Goal: Contribute content: Add original content to the website for others to see

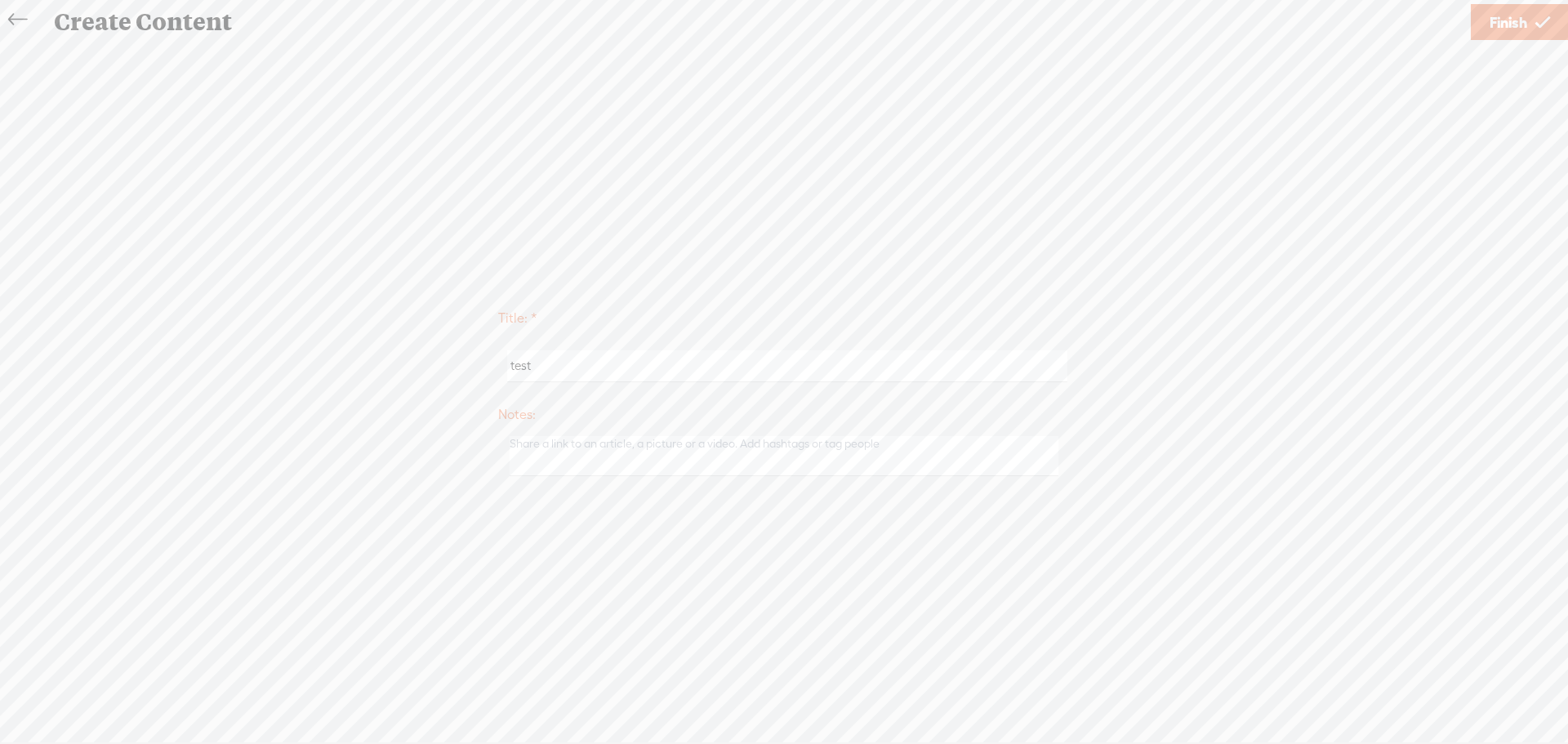
click at [1500, 19] on span "Finish" at bounding box center [1508, 22] width 38 height 42
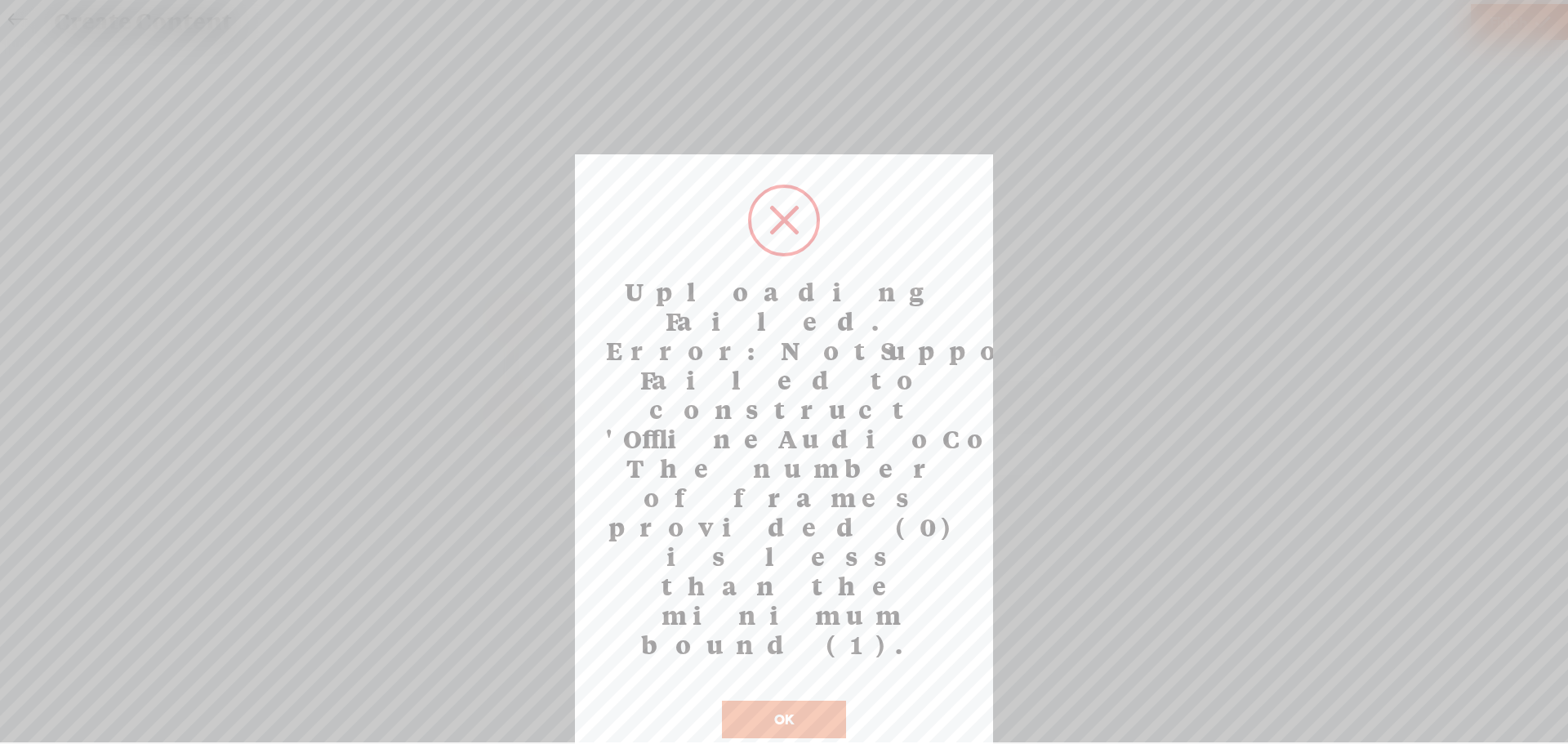
click at [794, 701] on button "OK" at bounding box center [784, 719] width 124 height 38
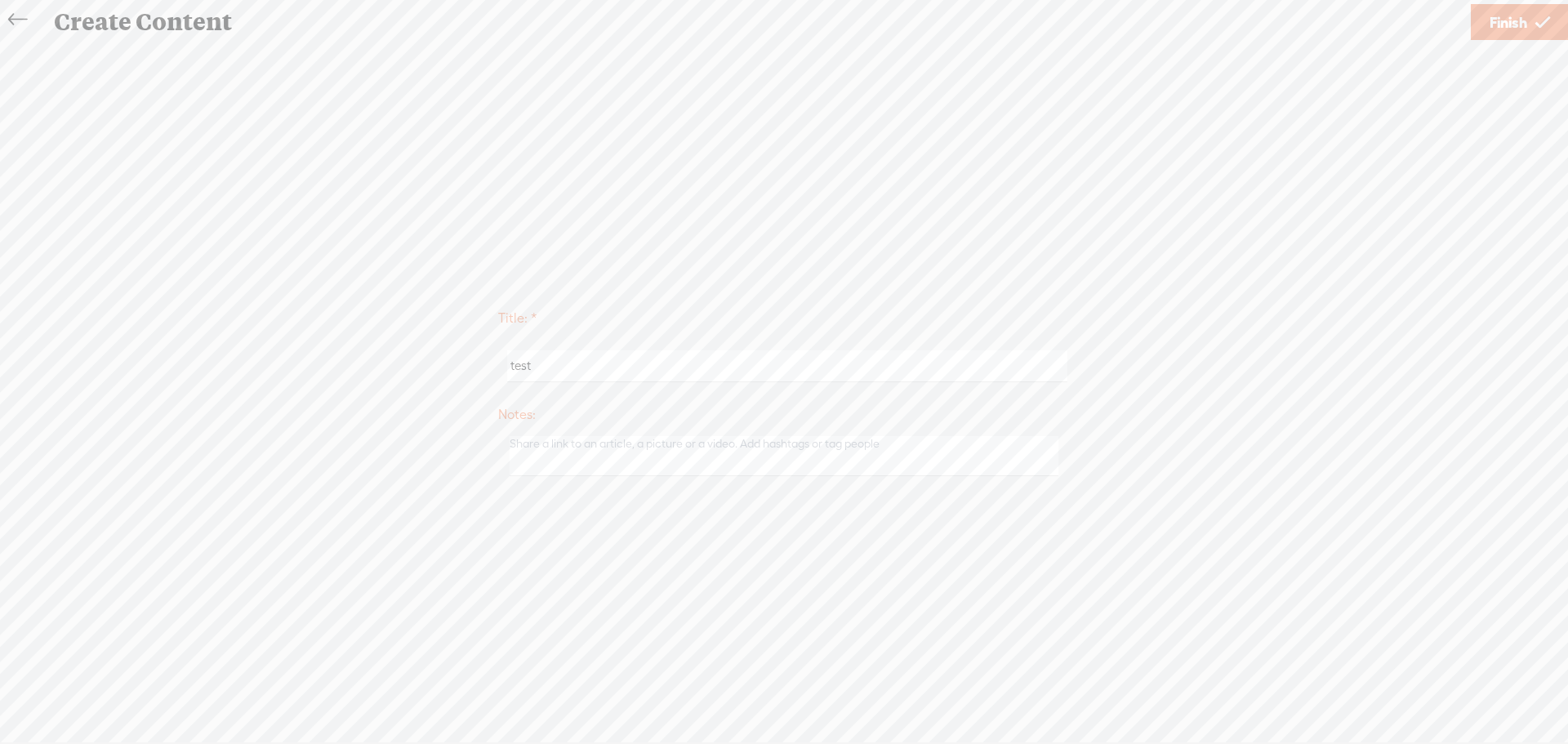
drag, startPoint x: 543, startPoint y: 367, endPoint x: 485, endPoint y: 345, distance: 62.0
click at [485, 345] on div "Title: * test Notes: Save as a draft content Publish: Warning: Narration of you…" at bounding box center [784, 391] width 1535 height 185
click at [549, 367] on input "test" at bounding box center [786, 366] width 560 height 31
type input "t"
type input "Winner Circle - September 14, 2025 - 4 women"
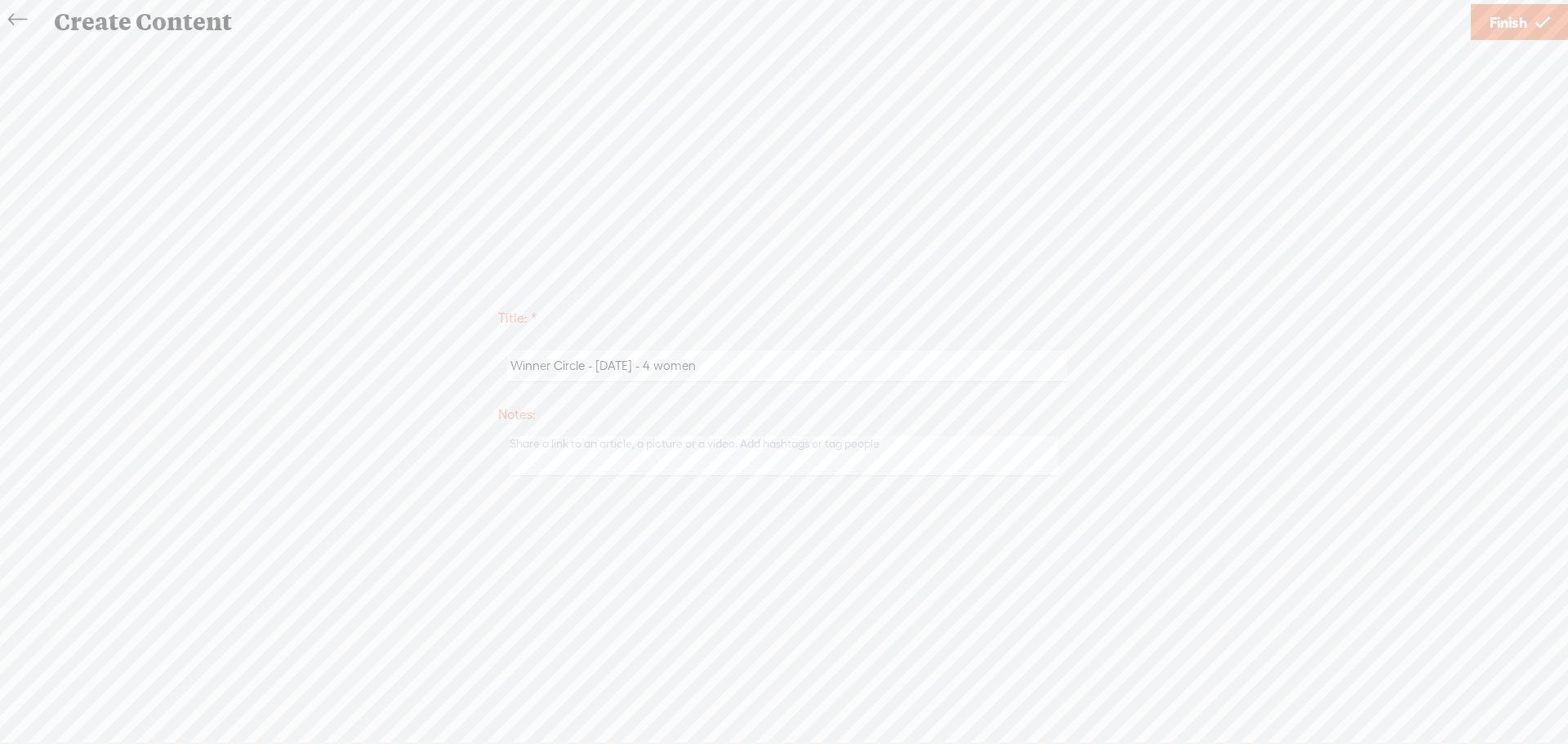
click at [1512, 31] on span "Finish" at bounding box center [1508, 22] width 38 height 42
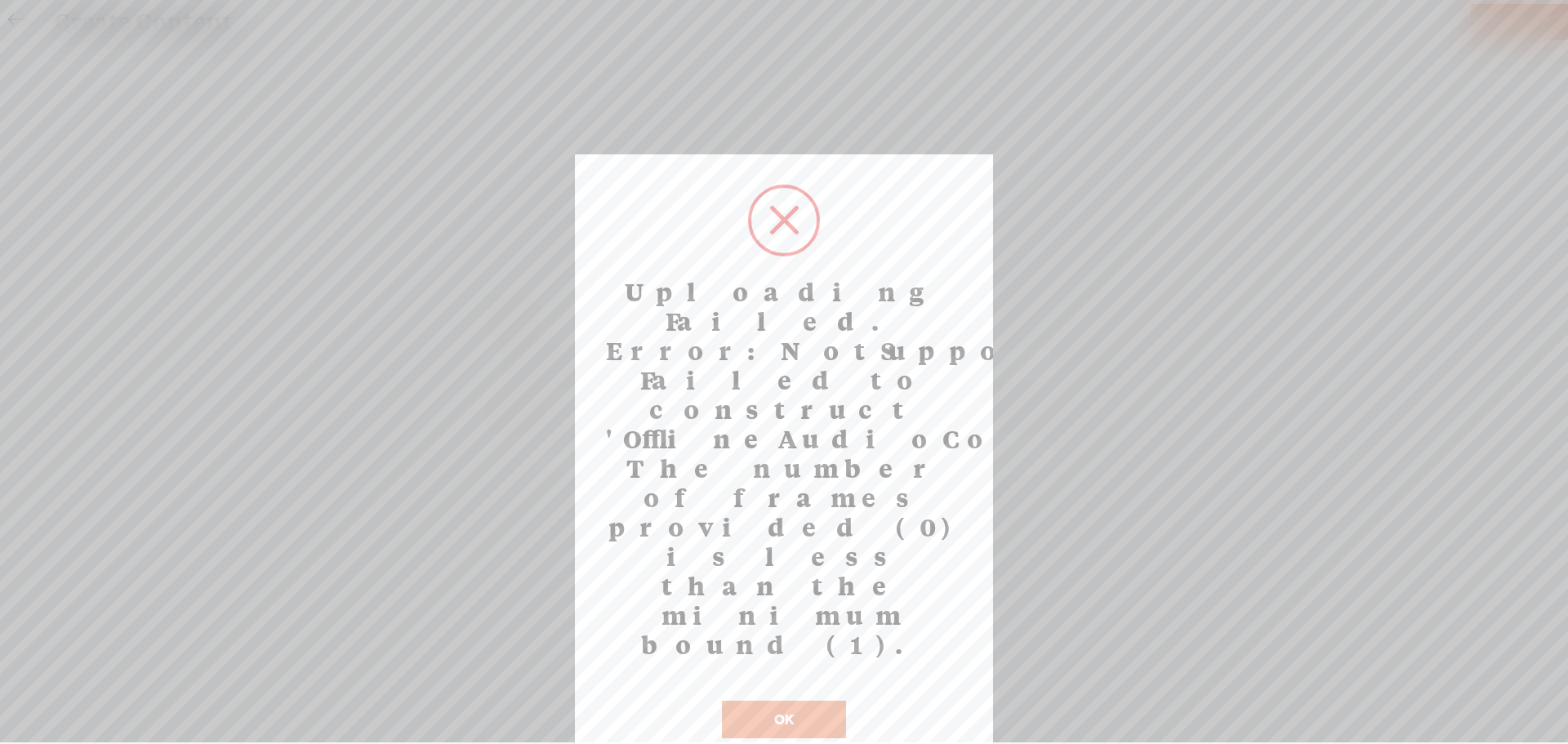
click at [795, 701] on button "OK" at bounding box center [784, 719] width 124 height 38
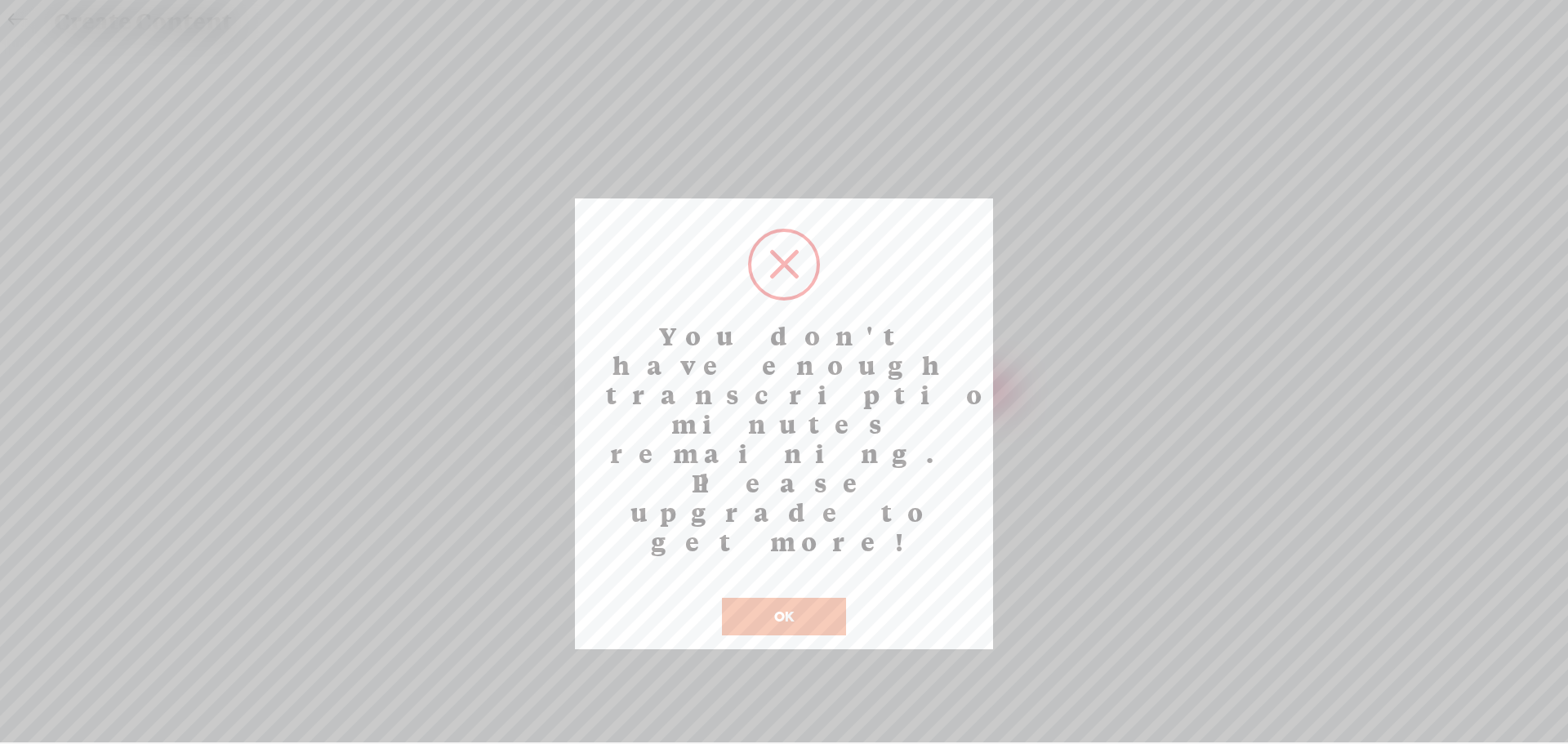
click at [791, 598] on button "OK" at bounding box center [784, 616] width 124 height 38
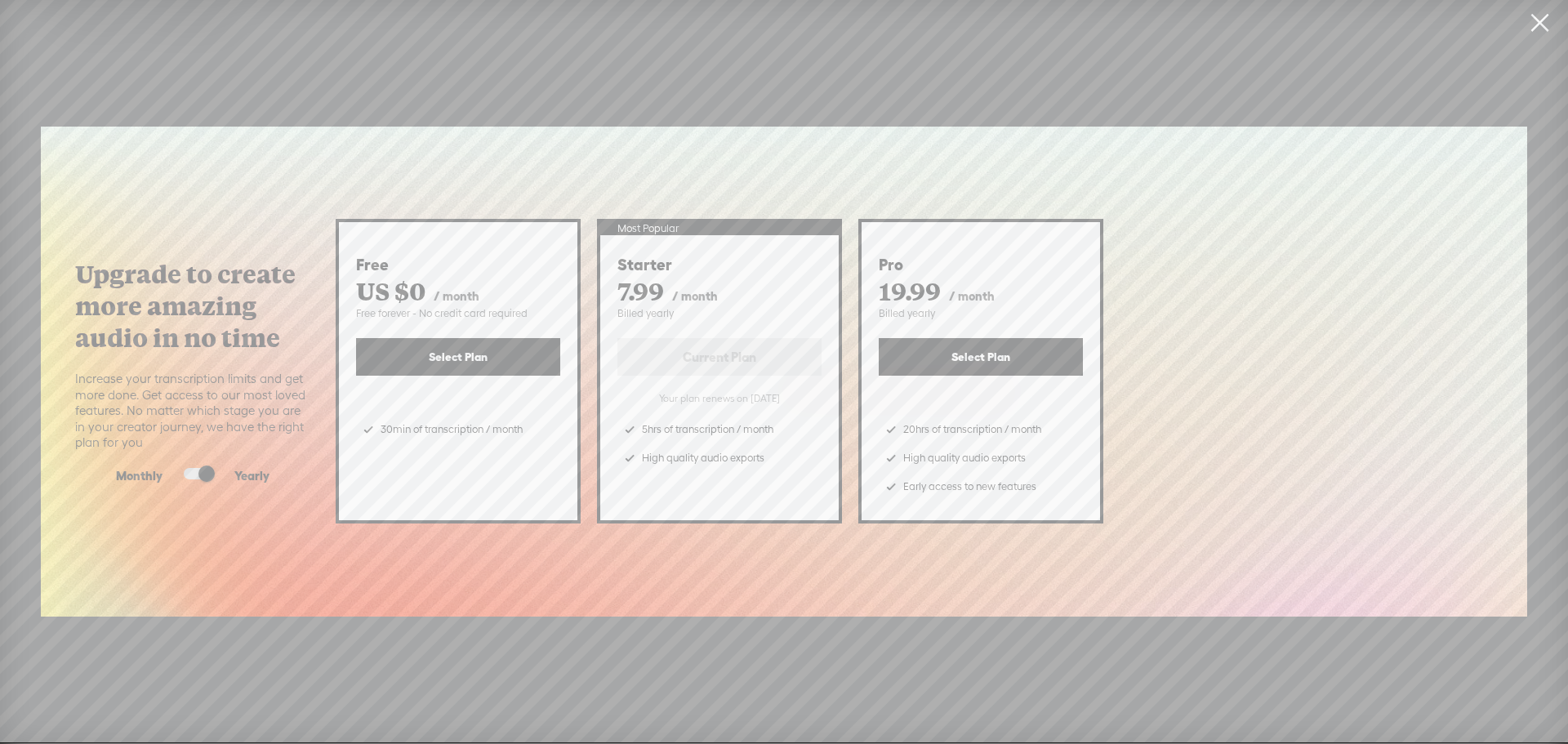
click at [1540, 21] on link at bounding box center [1539, 22] width 41 height 45
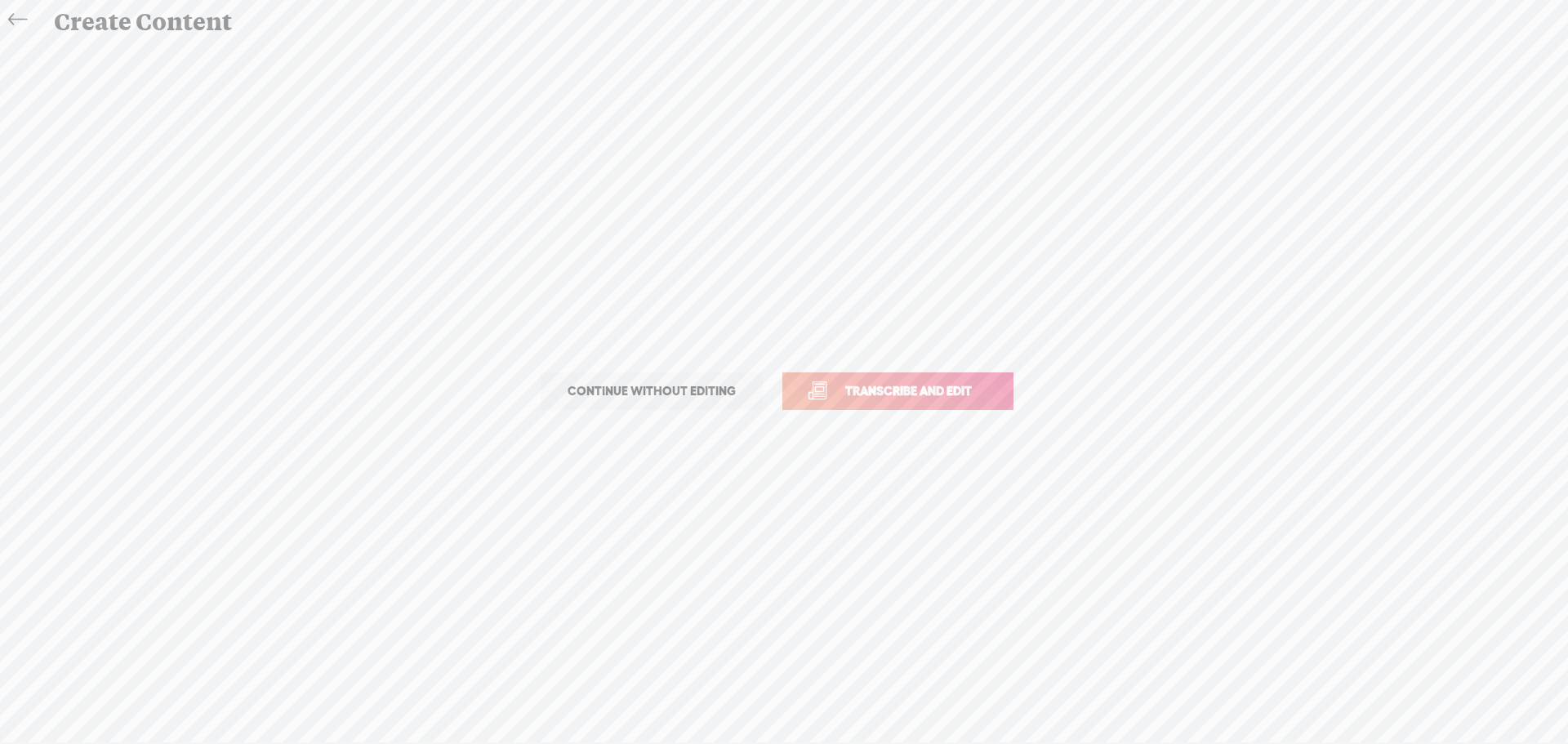
click at [25, 23] on icon at bounding box center [18, 20] width 19 height 37
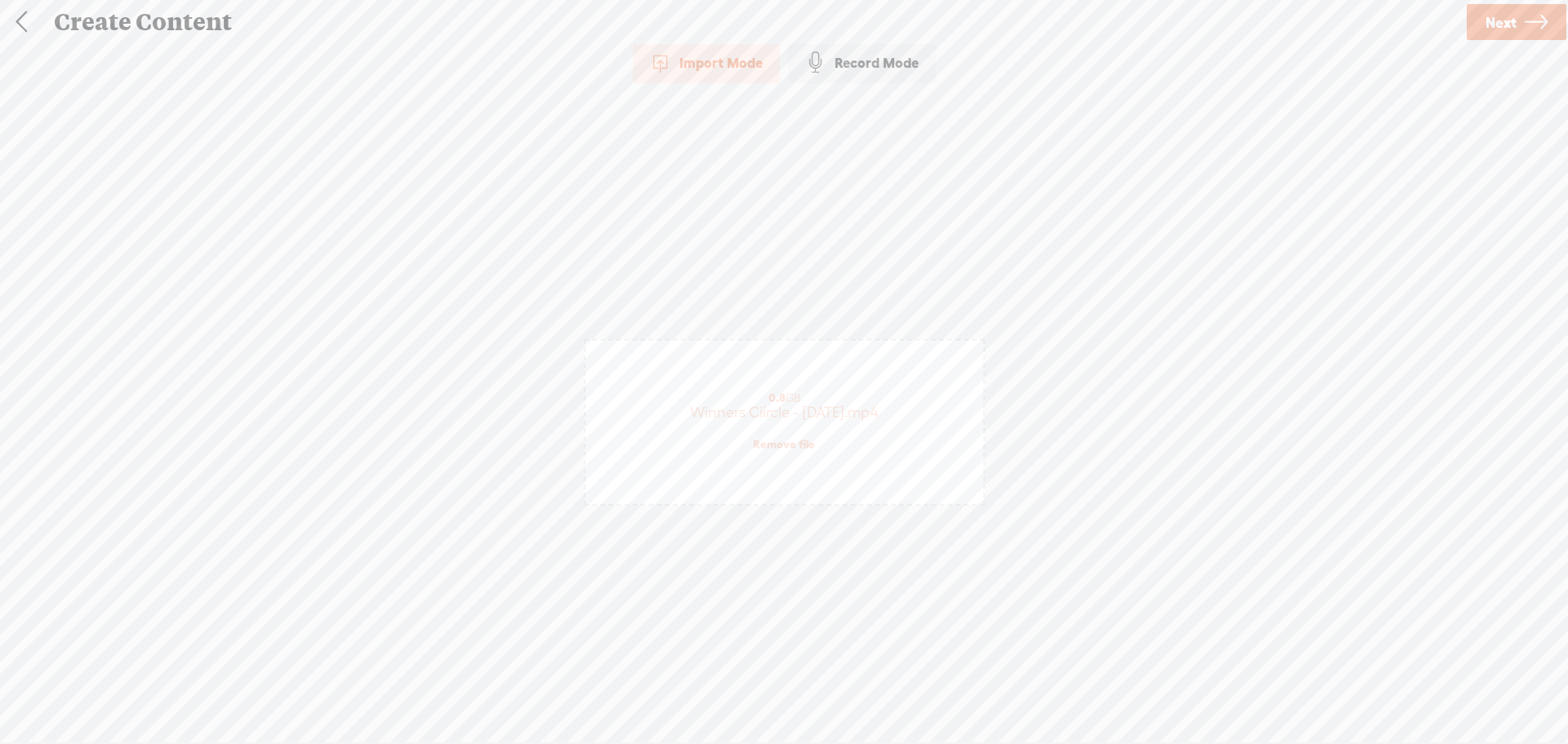
click at [18, 21] on link at bounding box center [21, 22] width 41 height 43
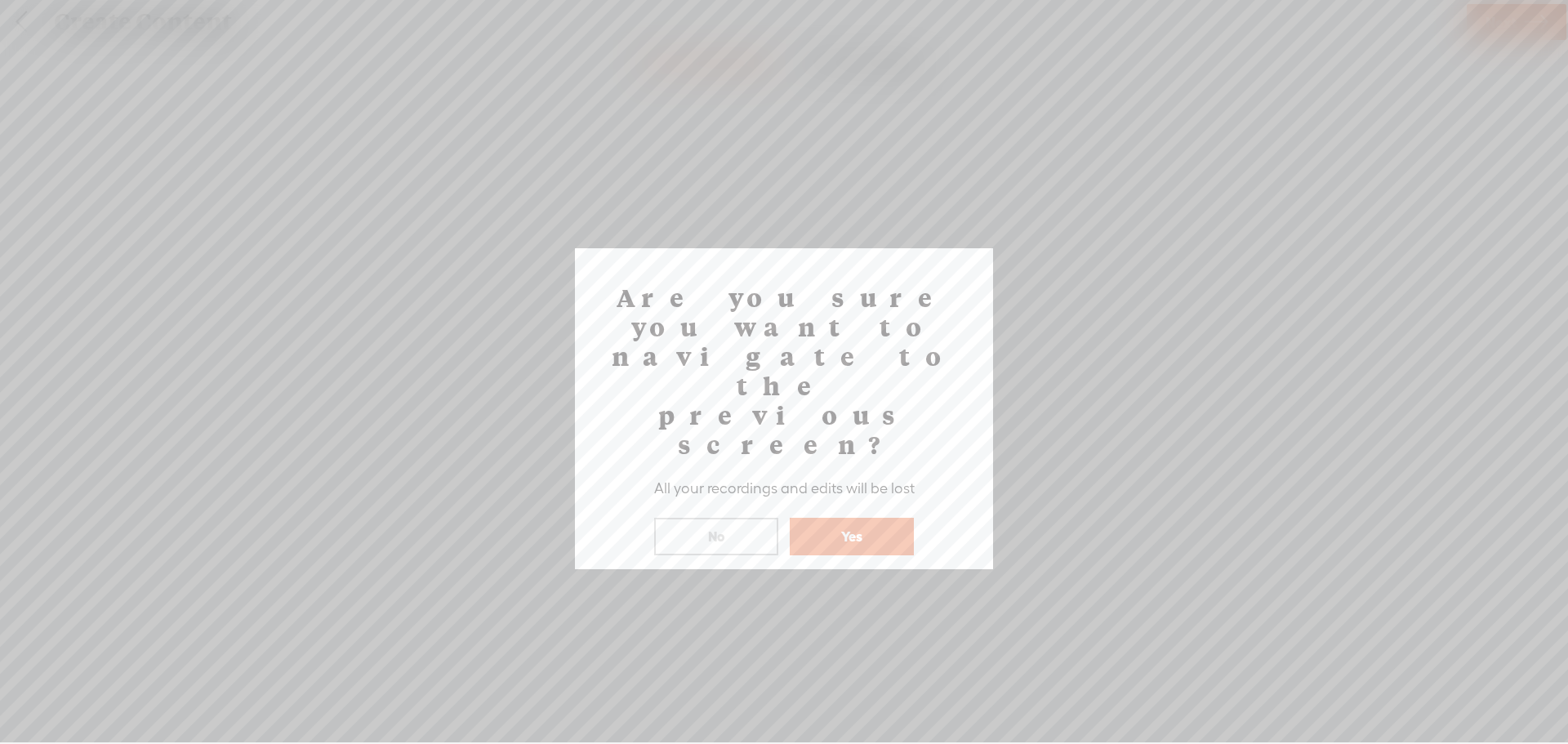
click at [846, 518] on button "Yes" at bounding box center [851, 537] width 124 height 38
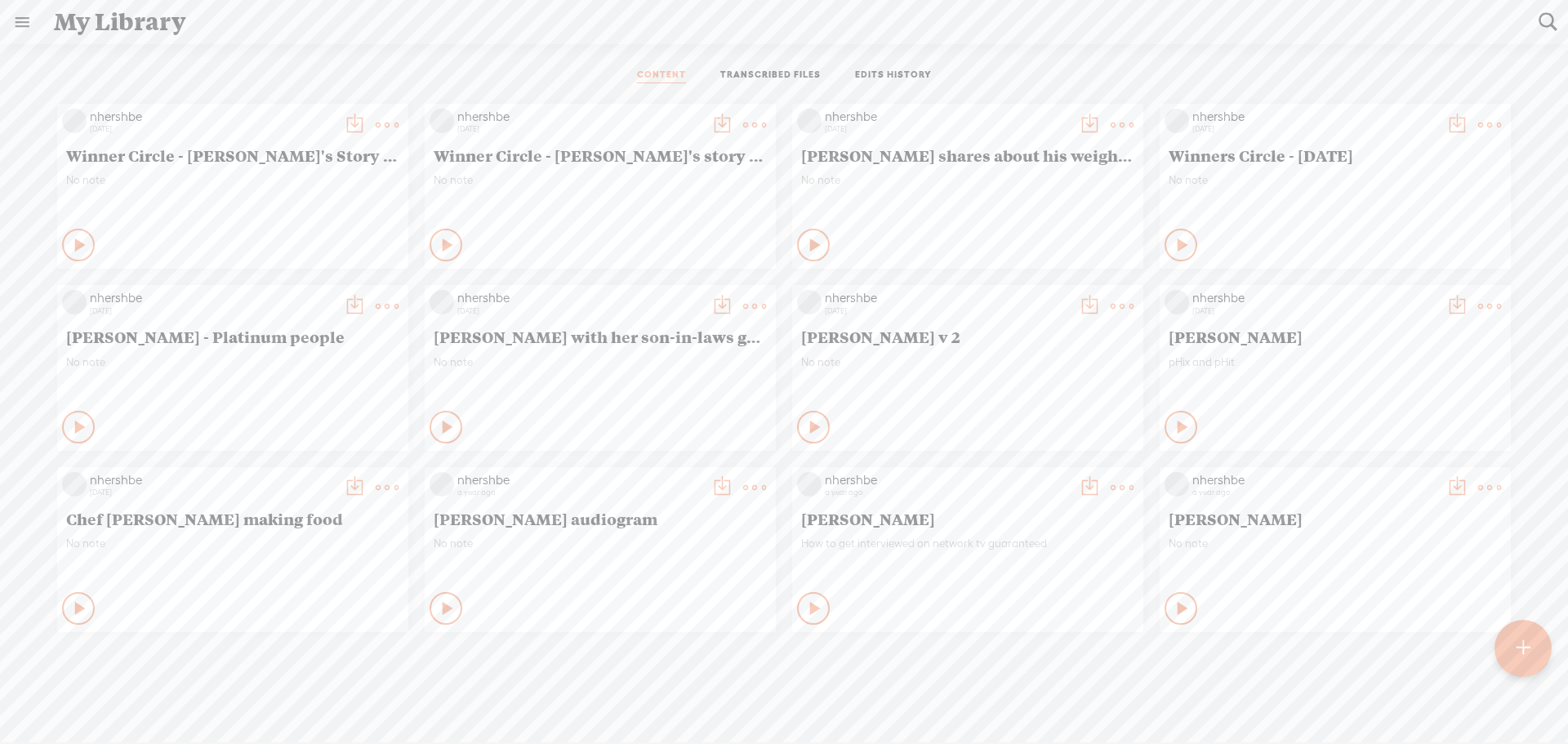
click at [20, 23] on link at bounding box center [22, 22] width 43 height 43
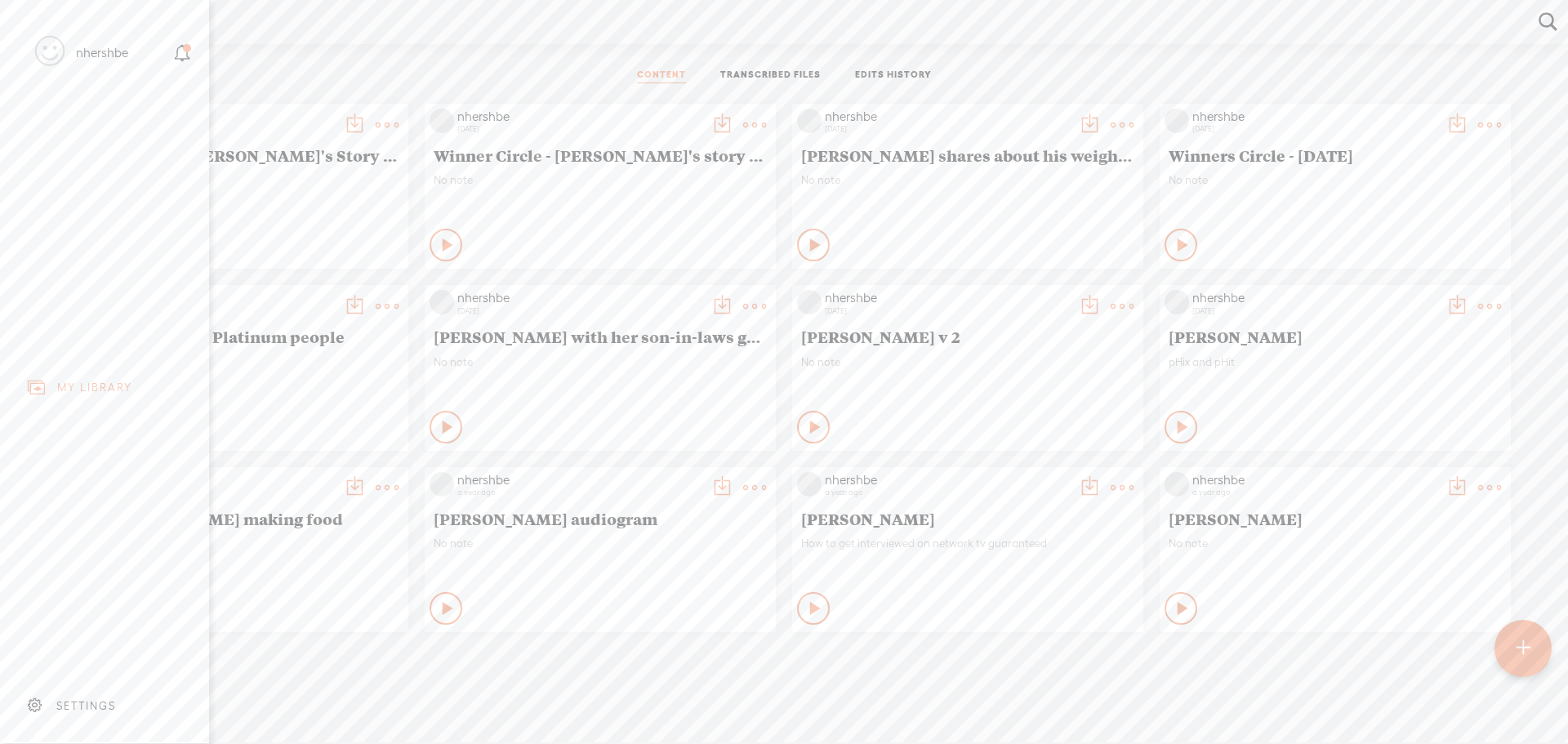
click at [110, 52] on div "nhershbe" at bounding box center [102, 54] width 52 height 17
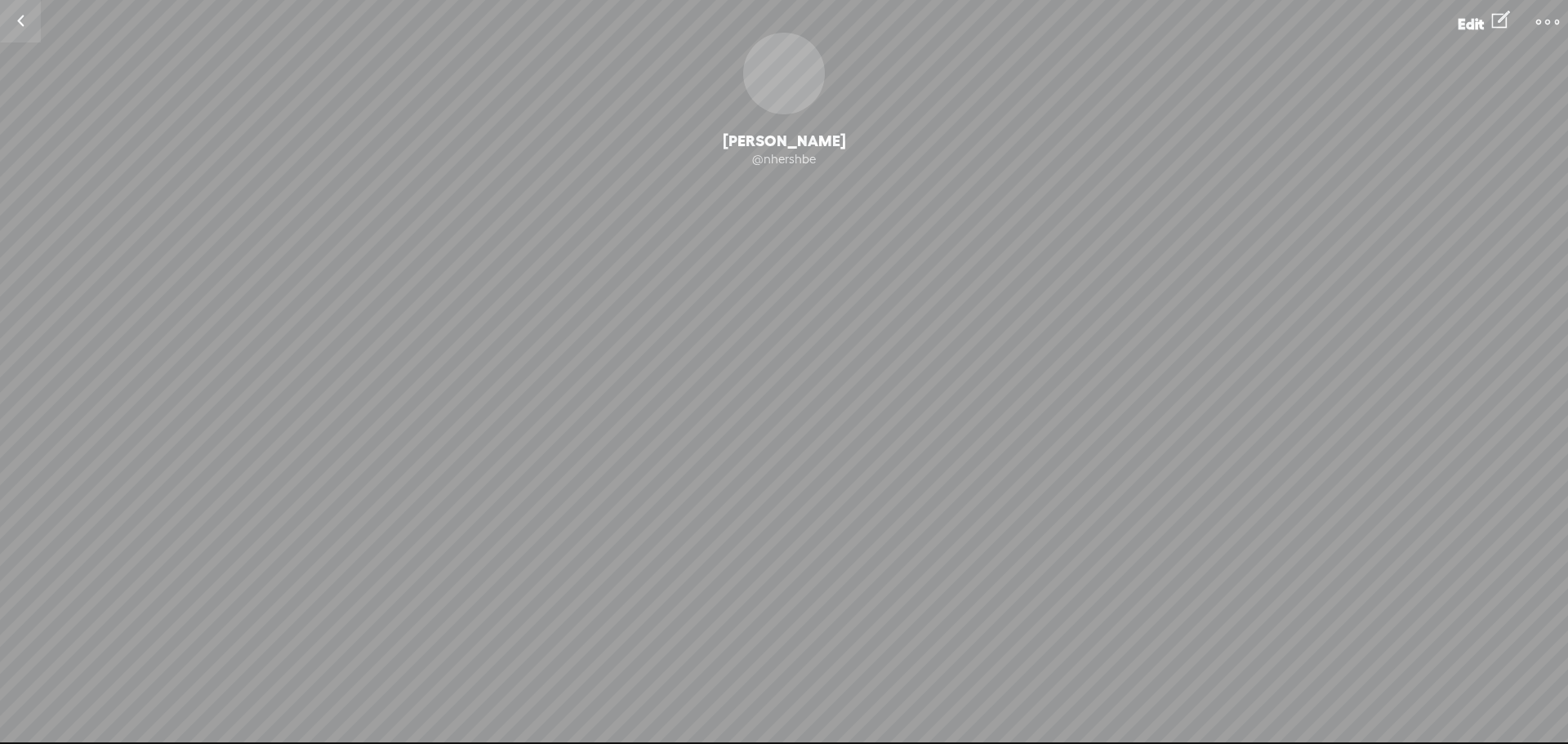
click at [1542, 19] on t at bounding box center [1547, 21] width 23 height 23
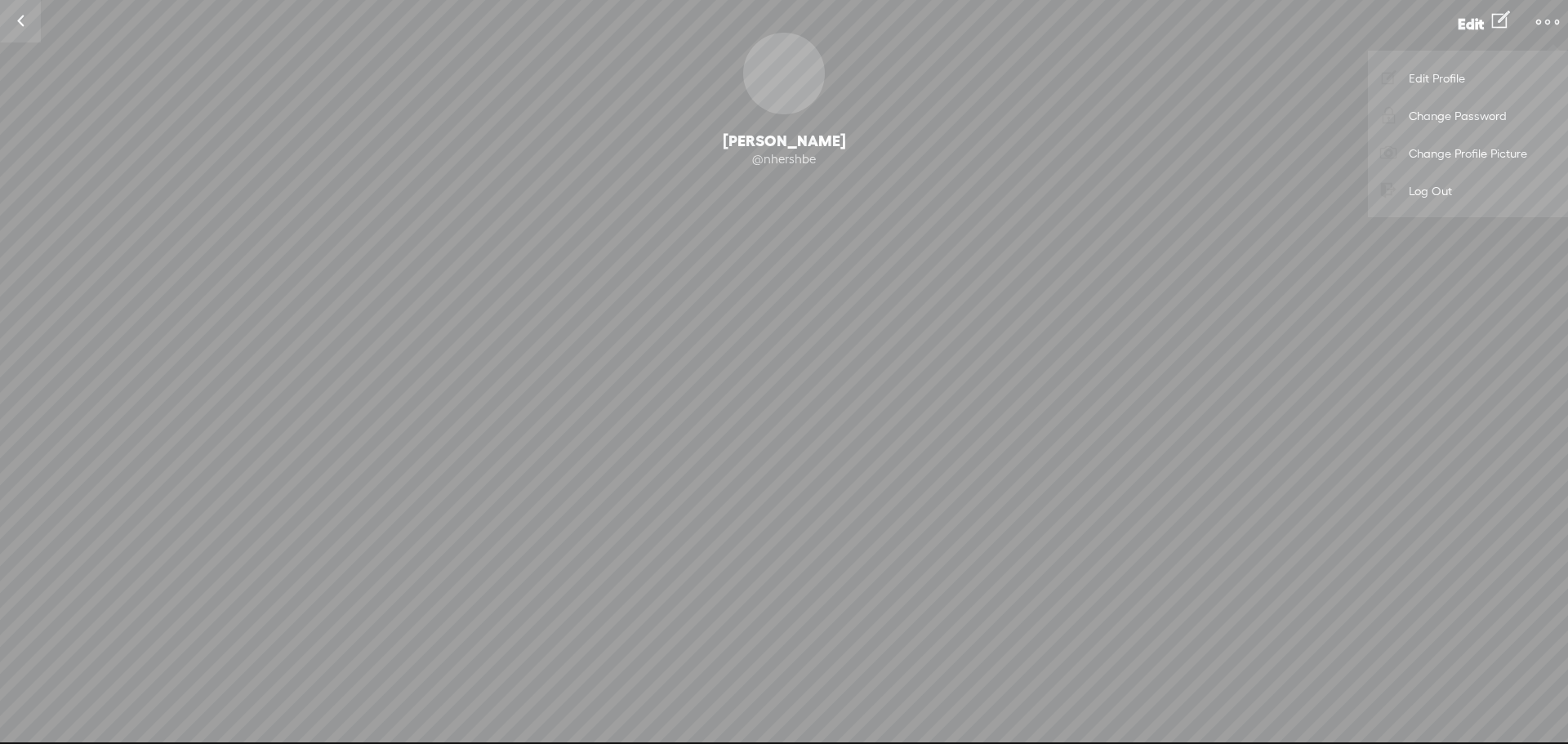
click at [1469, 18] on span "Edit" at bounding box center [1470, 24] width 26 height 18
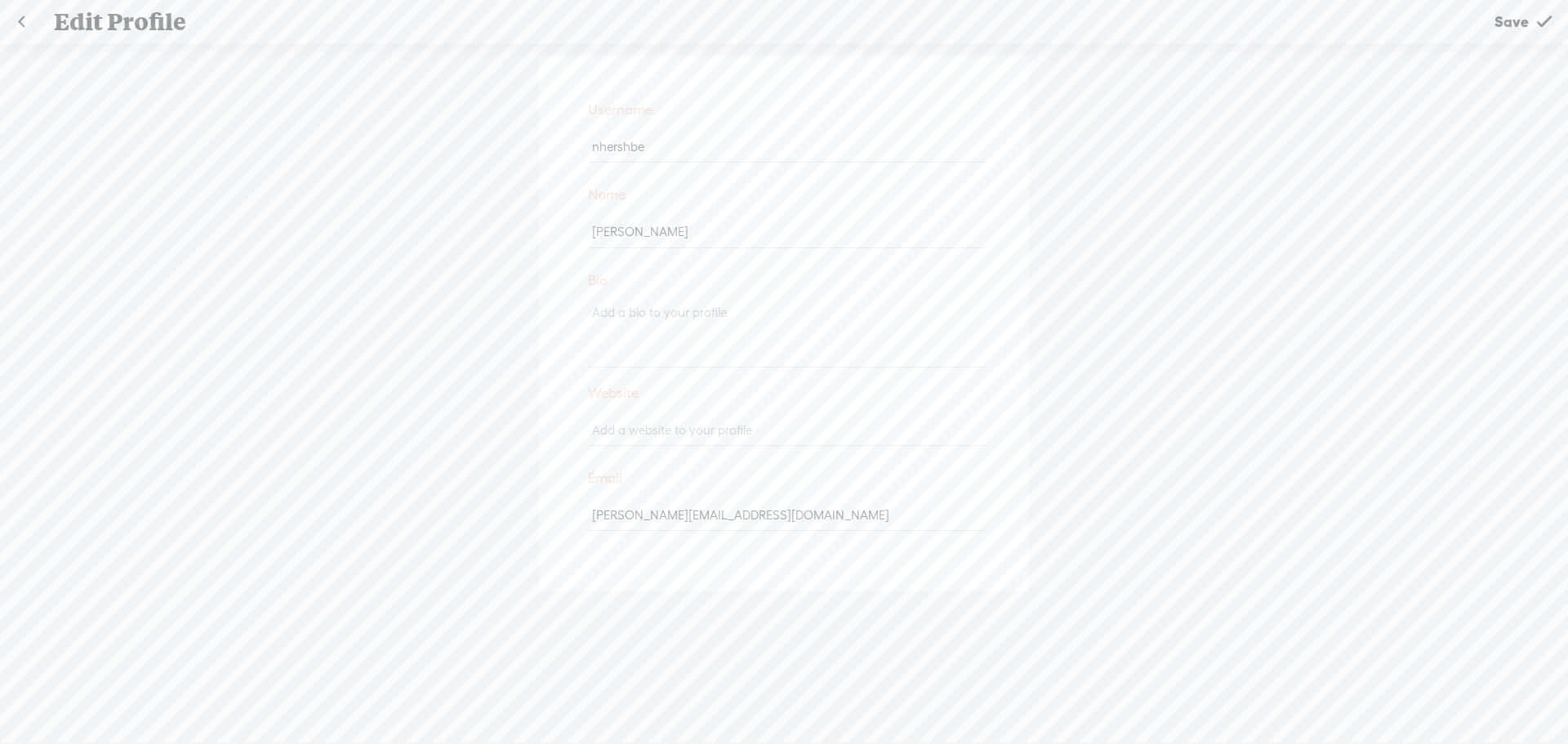
click at [22, 18] on link at bounding box center [21, 22] width 41 height 43
click at [609, 122] on input "text" at bounding box center [786, 122] width 396 height 31
paste input "BH55-5BGC-QZNR-UV8K-0823"
type input "BH55-5BGC-QZNR-UV8K-0823"
click at [759, 228] on button "Redeem" at bounding box center [784, 225] width 164 height 38
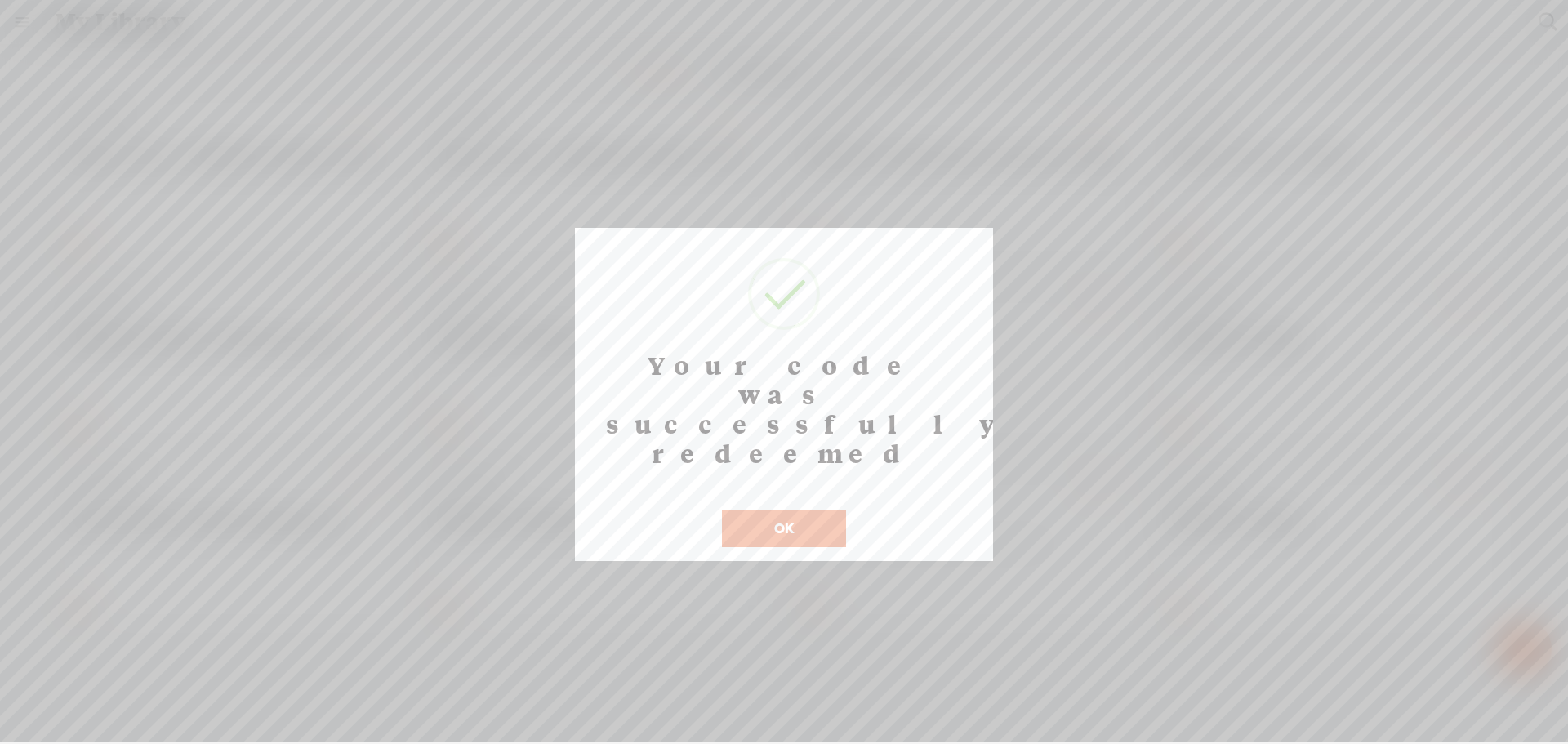
click at [781, 510] on button "OK" at bounding box center [784, 528] width 124 height 38
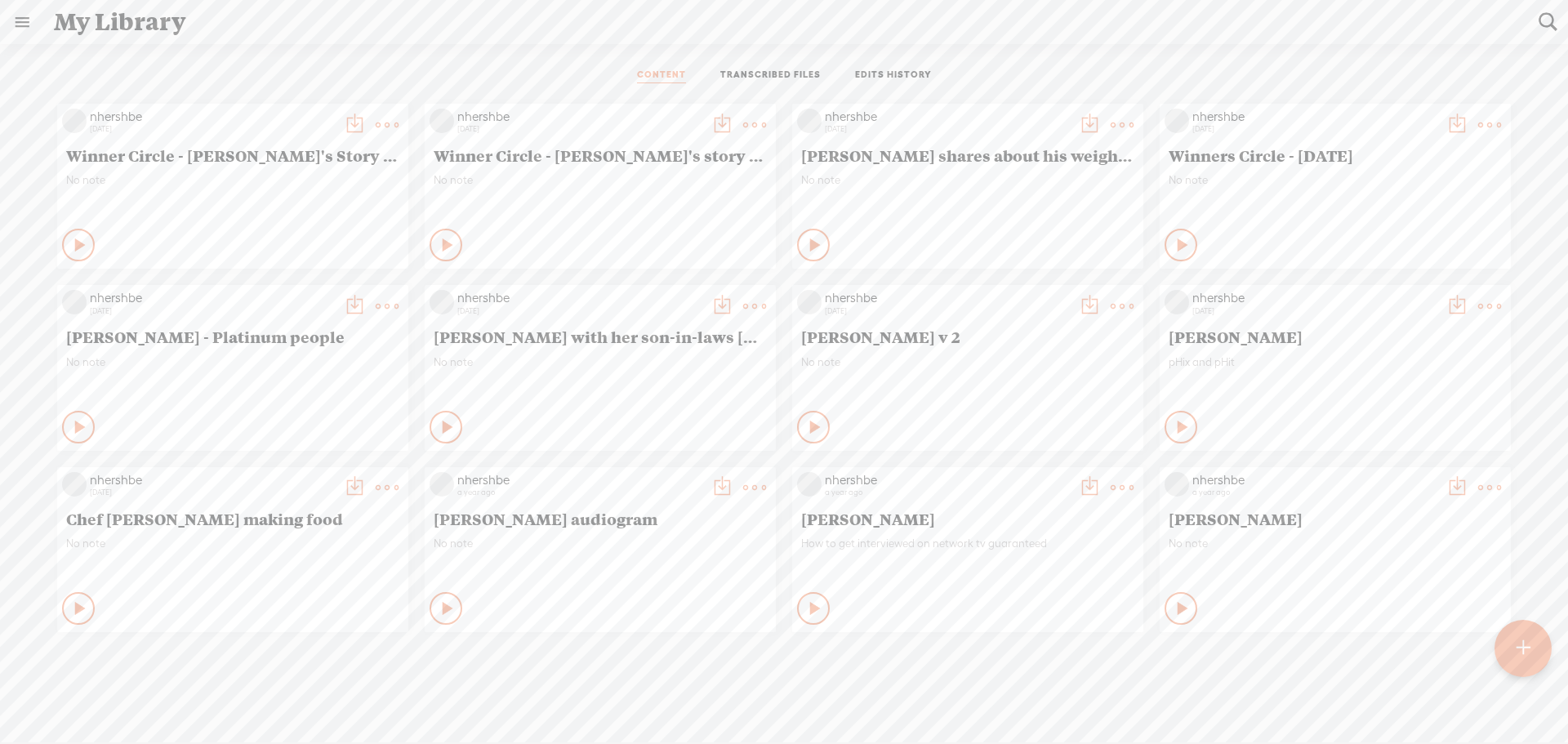
click at [1522, 636] on t at bounding box center [1523, 648] width 14 height 36
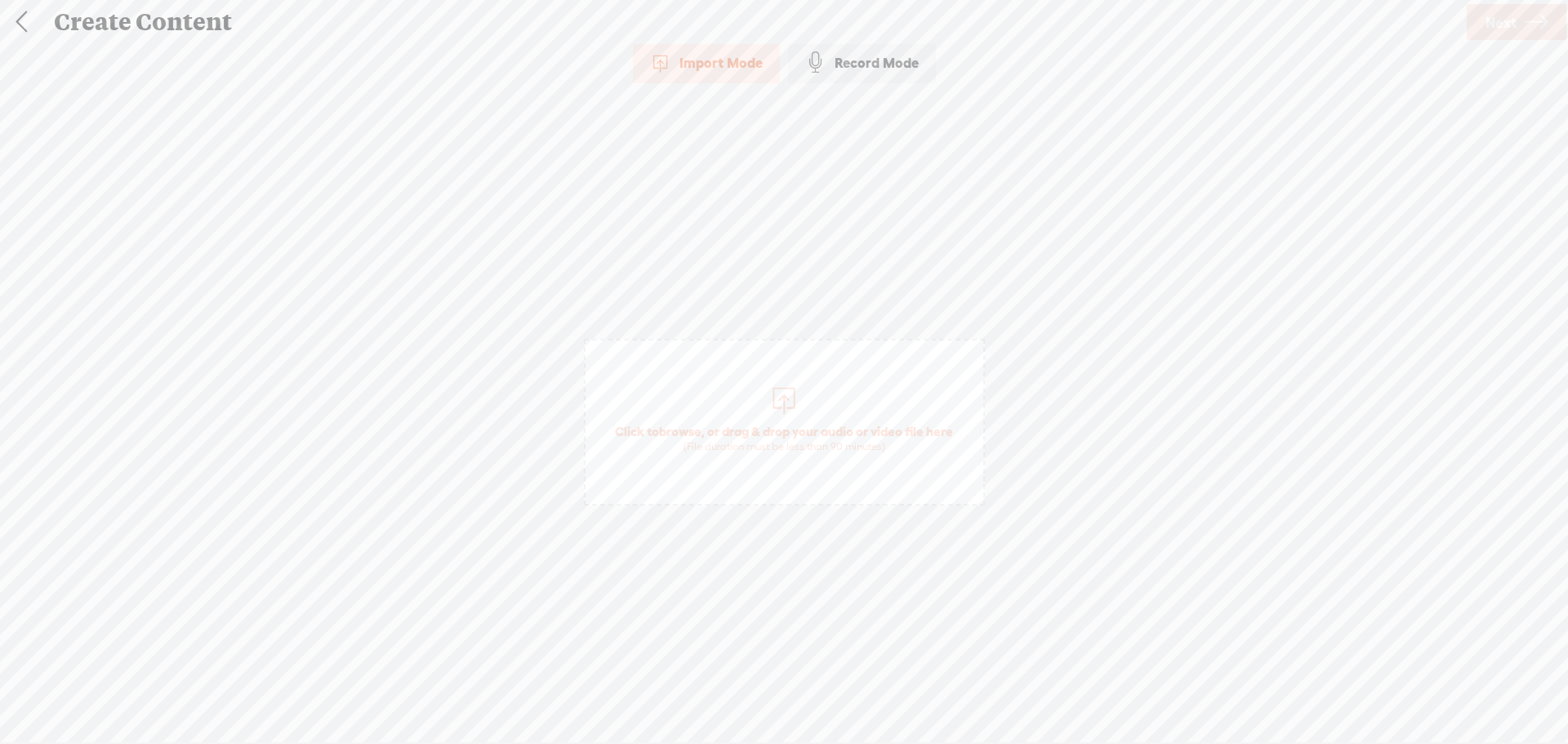
click at [780, 413] on div at bounding box center [784, 398] width 32 height 32
click at [1513, 19] on span "Next" at bounding box center [1500, 22] width 31 height 42
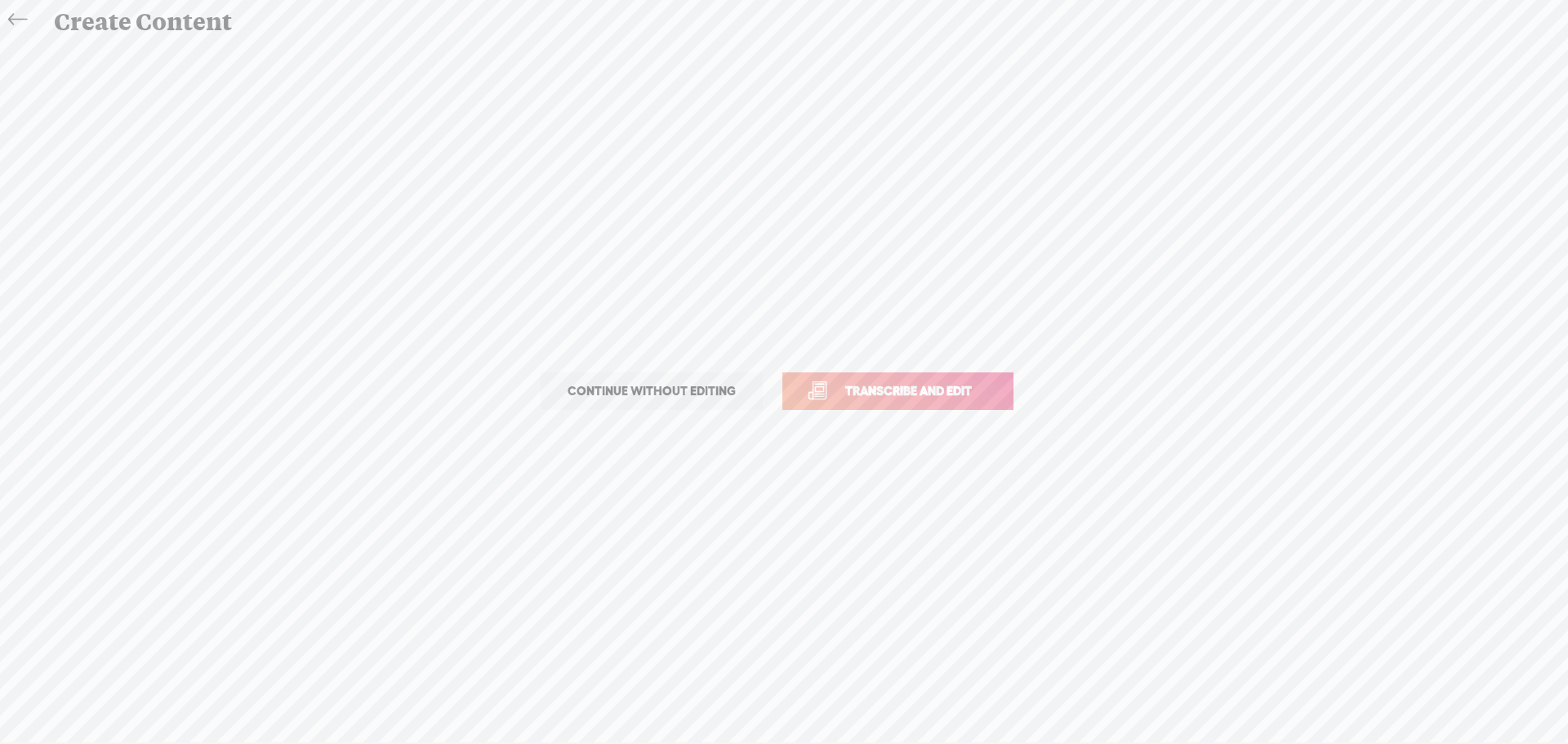
click at [942, 390] on span "Transcribe and edit" at bounding box center [908, 391] width 161 height 19
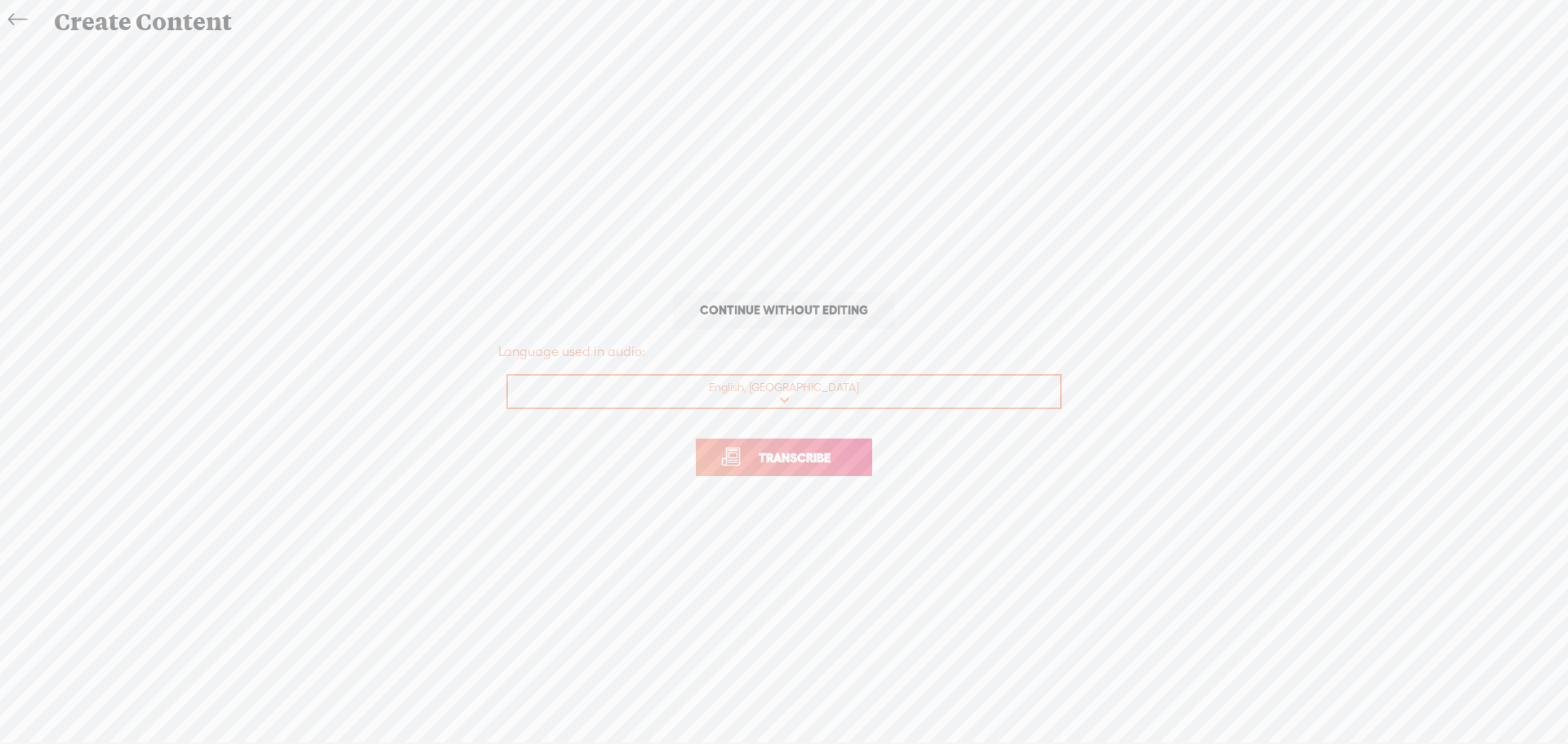
click at [808, 459] on span "Transcribe" at bounding box center [794, 458] width 106 height 19
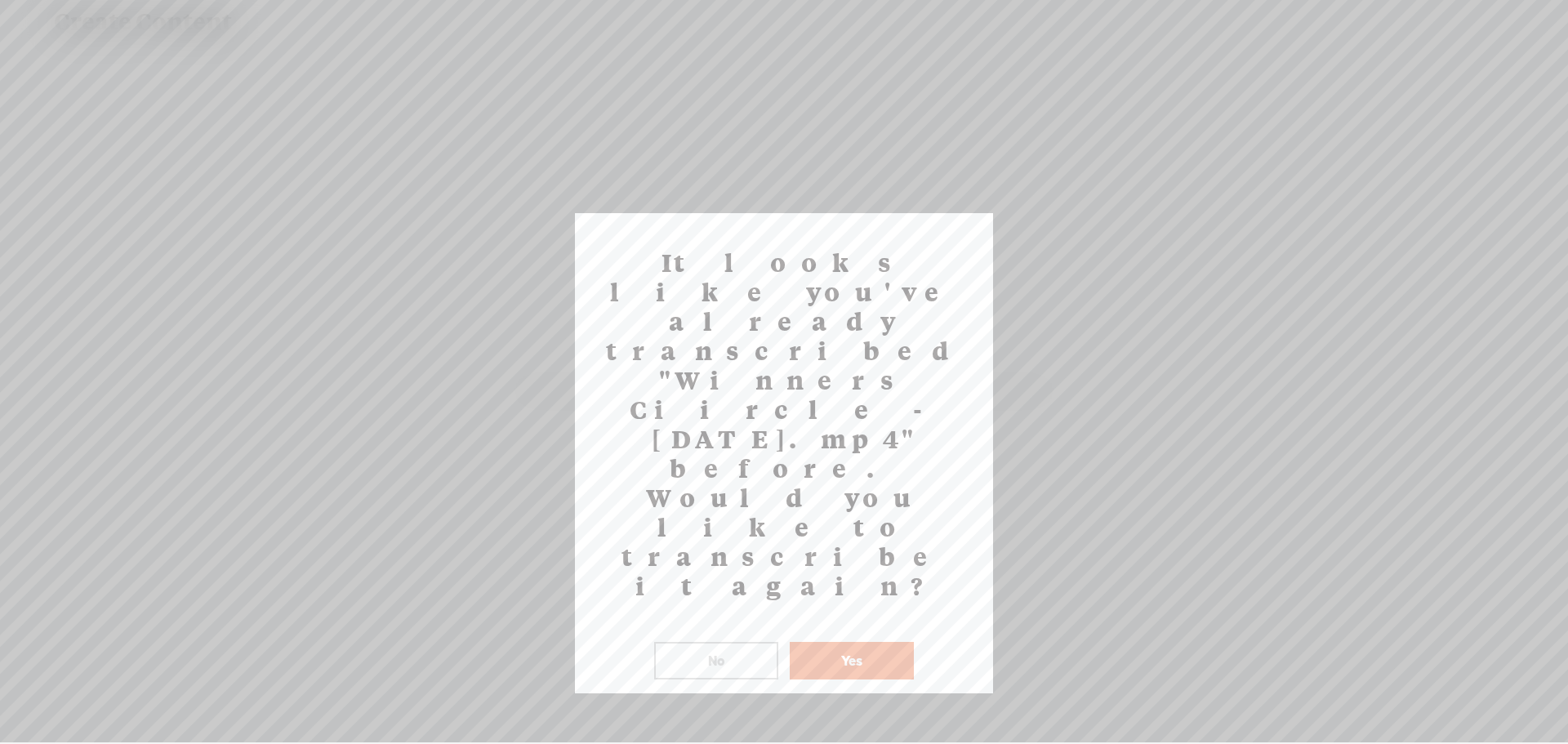
click at [865, 642] on button "Yes" at bounding box center [851, 661] width 124 height 38
